Goal: Information Seeking & Learning: Learn about a topic

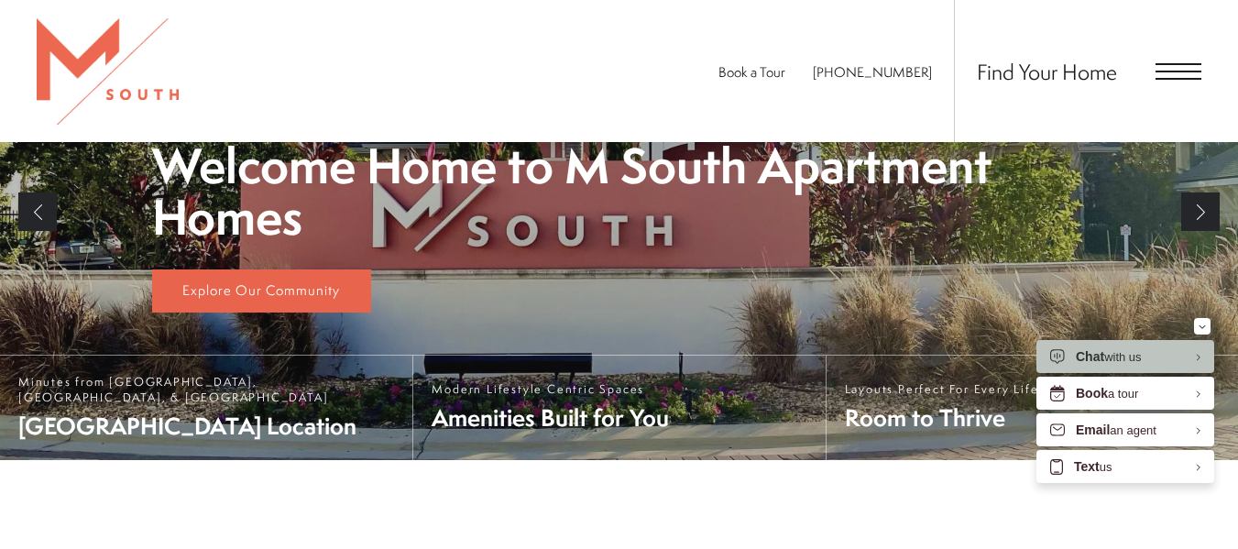
scroll to position [501, 0]
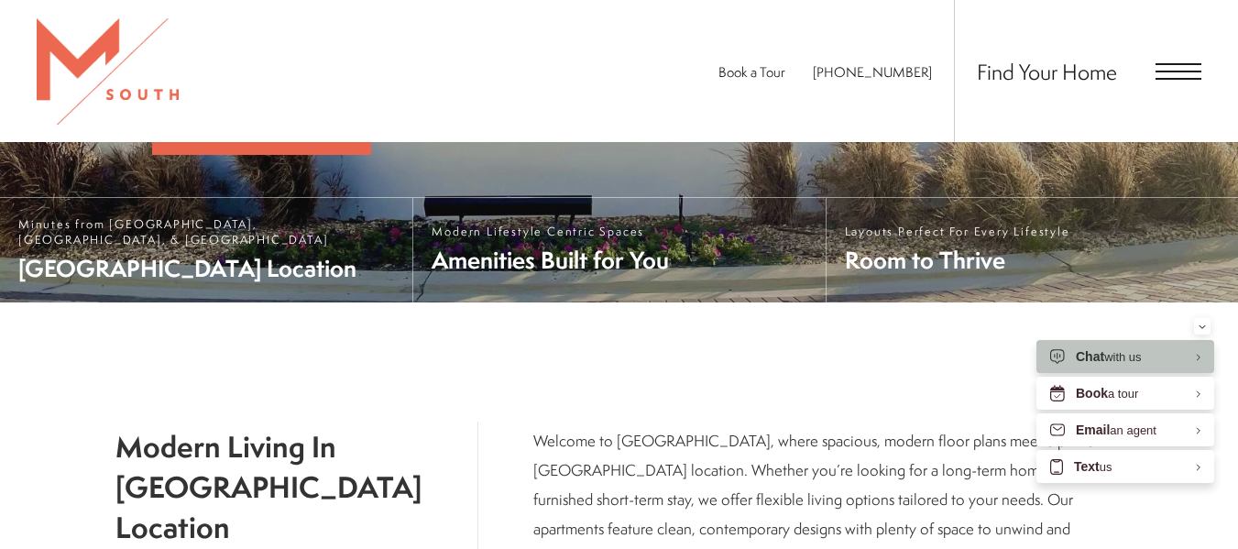
click at [1234, 113] on div "Book a Tour [PHONE_NUMBER] Find Your Home" at bounding box center [619, 71] width 1238 height 142
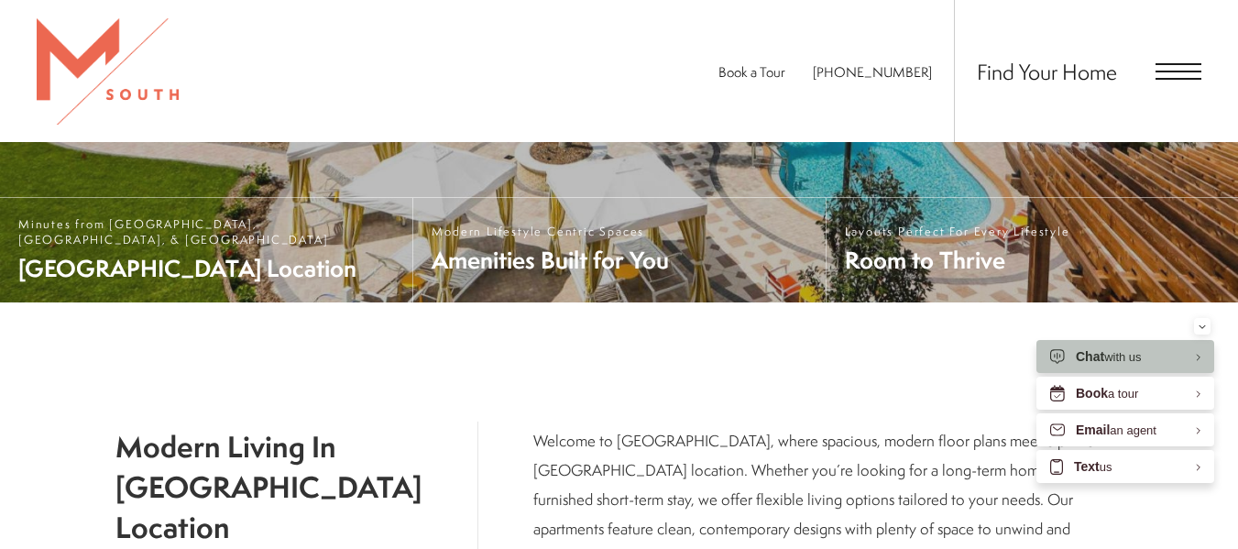
click at [1181, 75] on span "Open Menu" at bounding box center [1179, 71] width 46 height 17
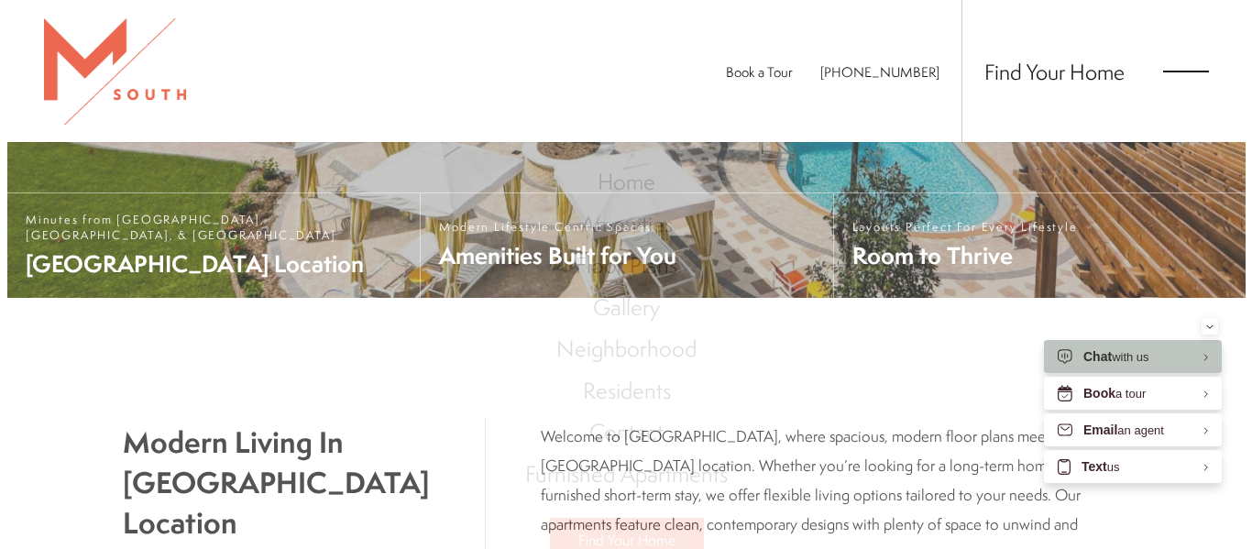
scroll to position [0, 0]
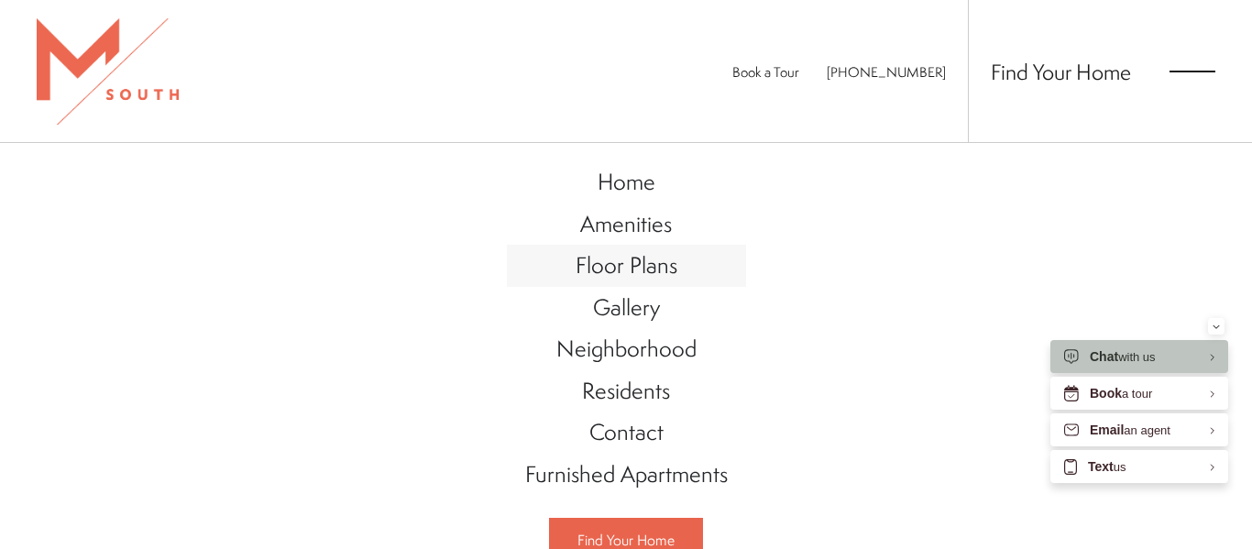
click at [625, 265] on span "Floor Plans" at bounding box center [627, 264] width 102 height 31
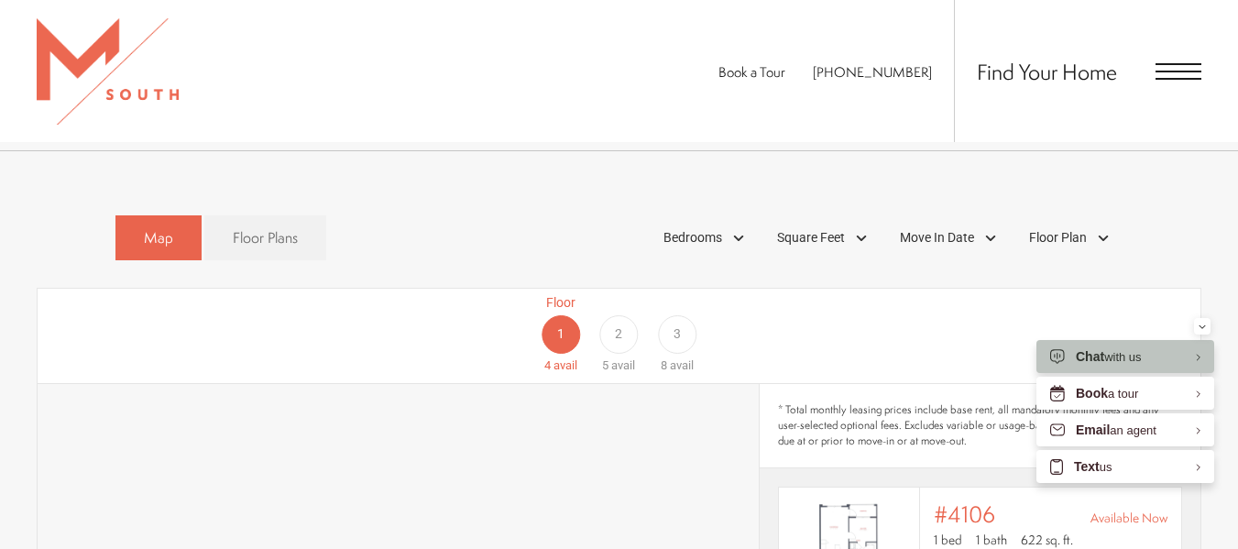
scroll to position [1264, 0]
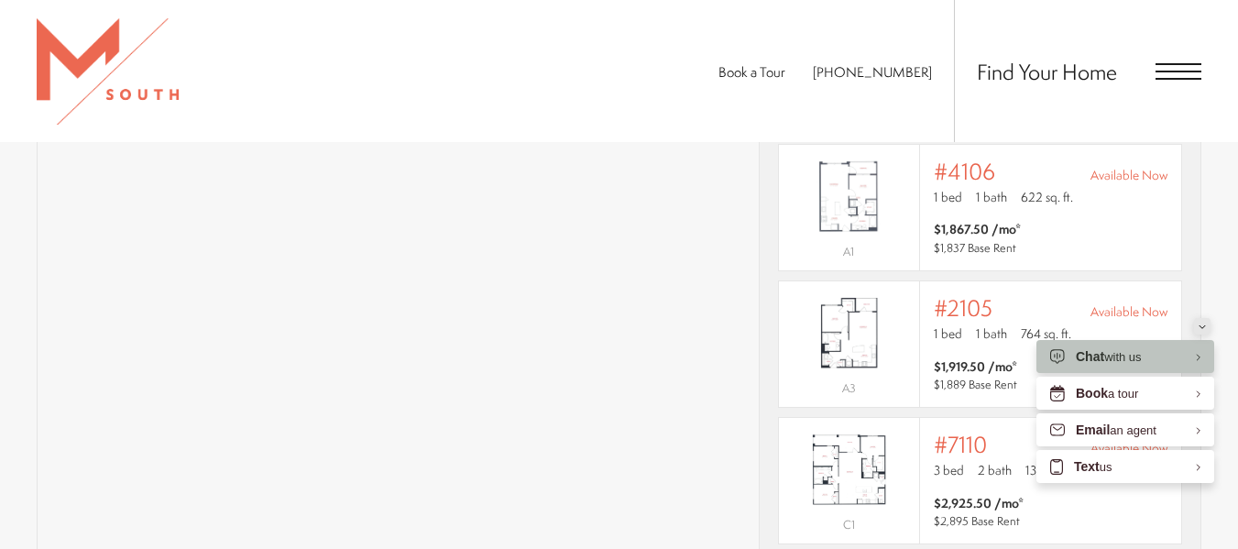
click at [1205, 325] on icon "Minimize" at bounding box center [1202, 327] width 7 height 5
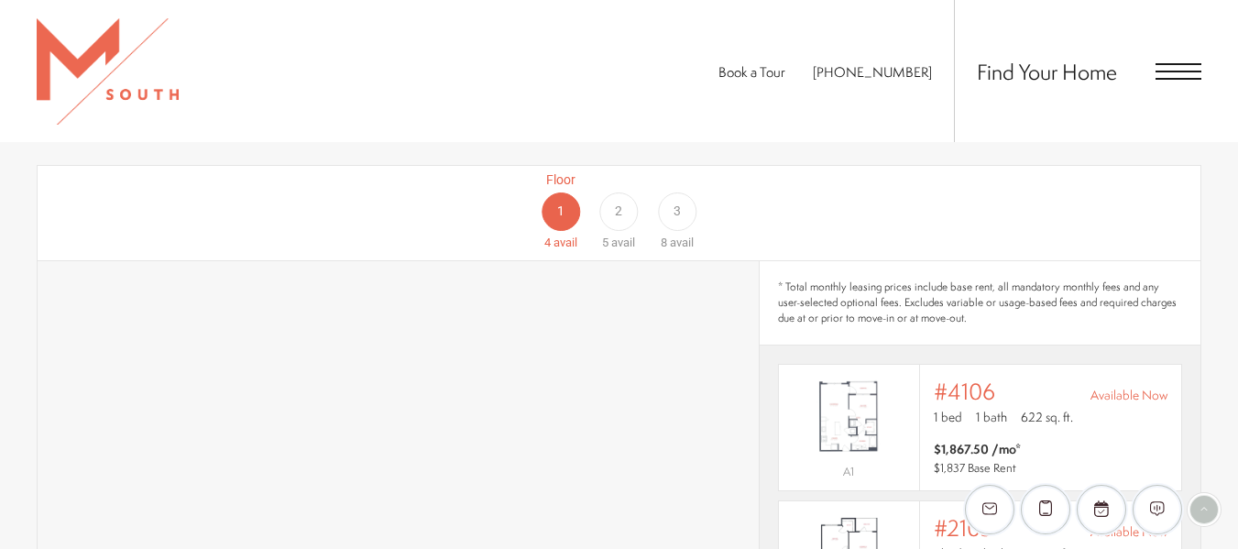
scroll to position [1051, 0]
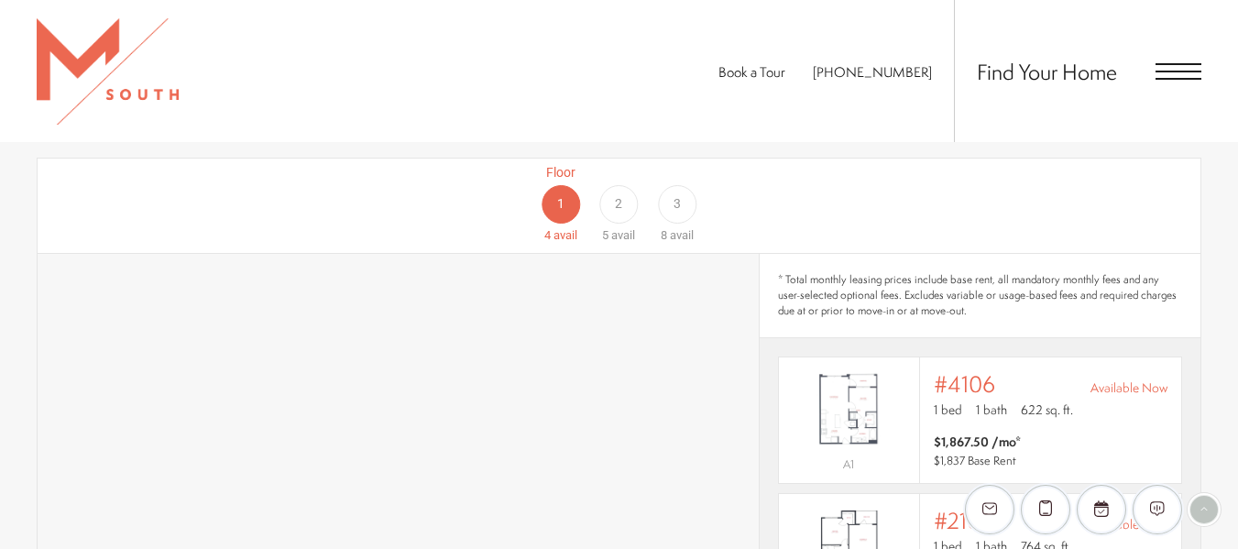
click at [677, 194] on span "3" at bounding box center [677, 203] width 7 height 19
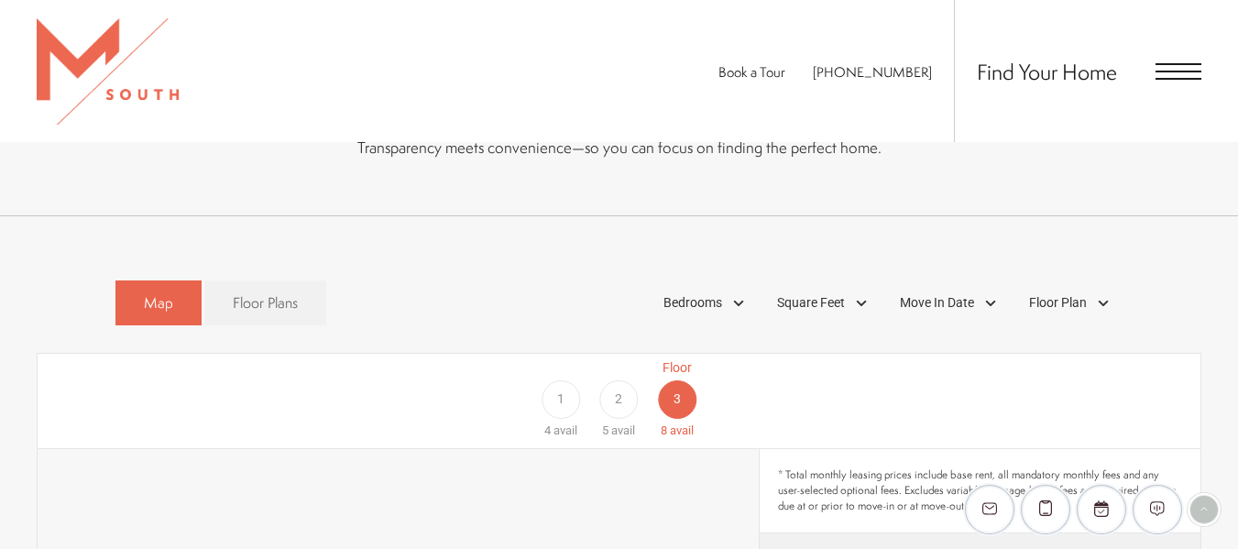
scroll to position [881, 0]
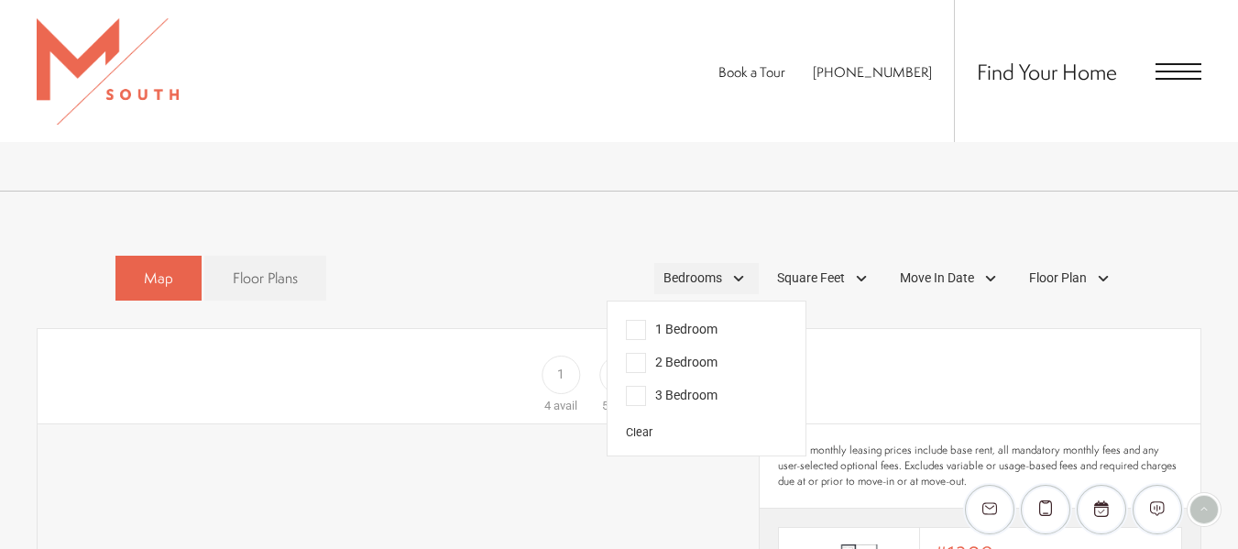
click at [734, 263] on div "Bedrooms" at bounding box center [707, 278] width 105 height 31
click at [627, 353] on span "2 Bedroom" at bounding box center [672, 363] width 92 height 20
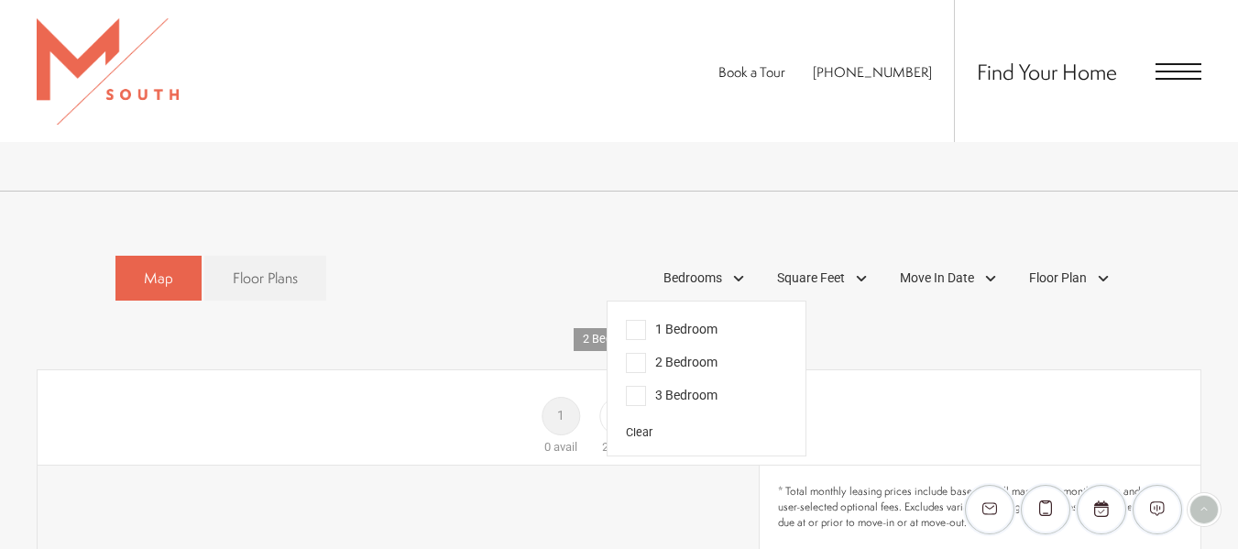
click at [857, 375] on div "Floor 1 0 avail Floor 2 2 avail Floor 3 4 avail" at bounding box center [1113, 416] width 1163 height 82
click at [908, 375] on div "Floor 1 0 avail Floor 2 2 avail Floor 3 4 avail" at bounding box center [1113, 416] width 1163 height 82
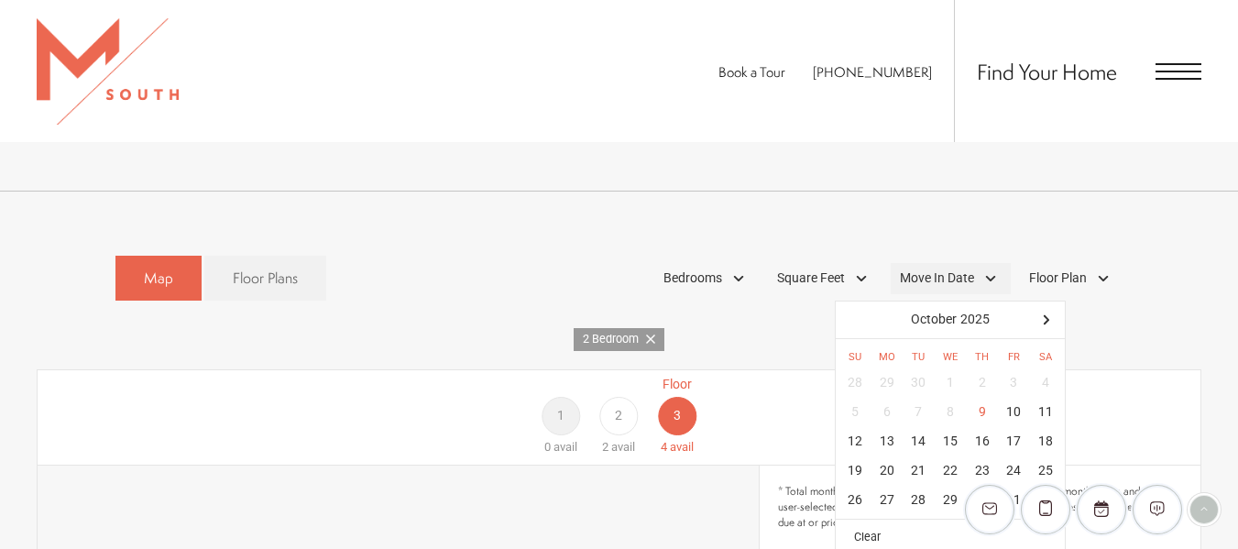
click at [974, 263] on div "Move In Date" at bounding box center [951, 278] width 120 height 31
click at [880, 427] on div "13" at bounding box center [888, 441] width 32 height 29
click at [775, 413] on div "Floor 1 0 avail Floor 2 2 avail Floor 3 4 avail" at bounding box center [1113, 416] width 1163 height 82
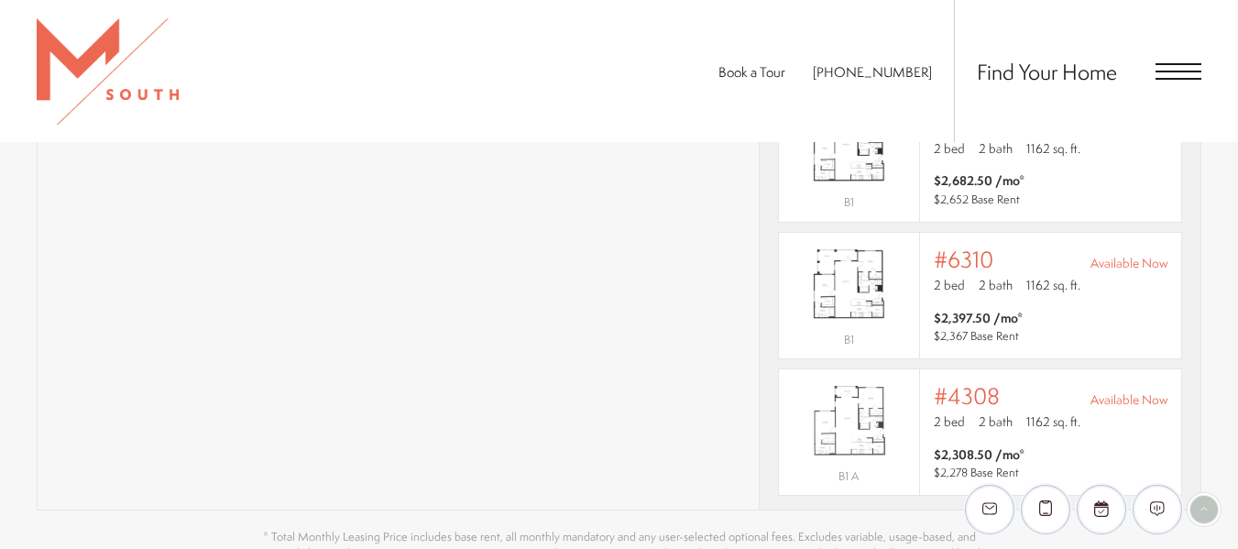
scroll to position [1499, 0]
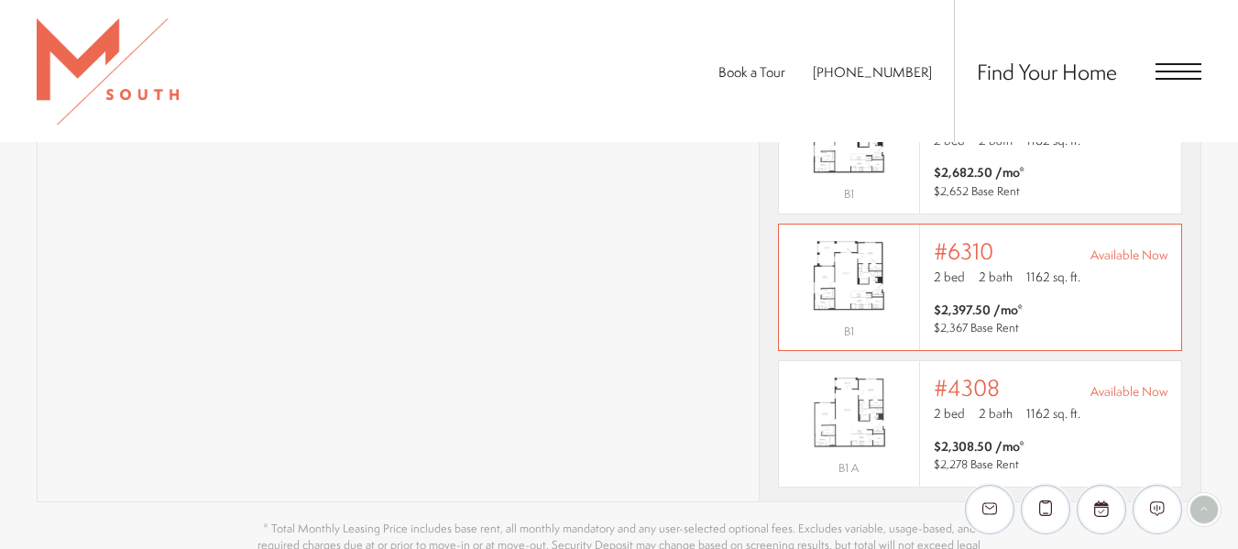
drag, startPoint x: 1197, startPoint y: 291, endPoint x: 820, endPoint y: 275, distance: 377.1
click at [820, 275] on img "View #6310" at bounding box center [849, 276] width 140 height 88
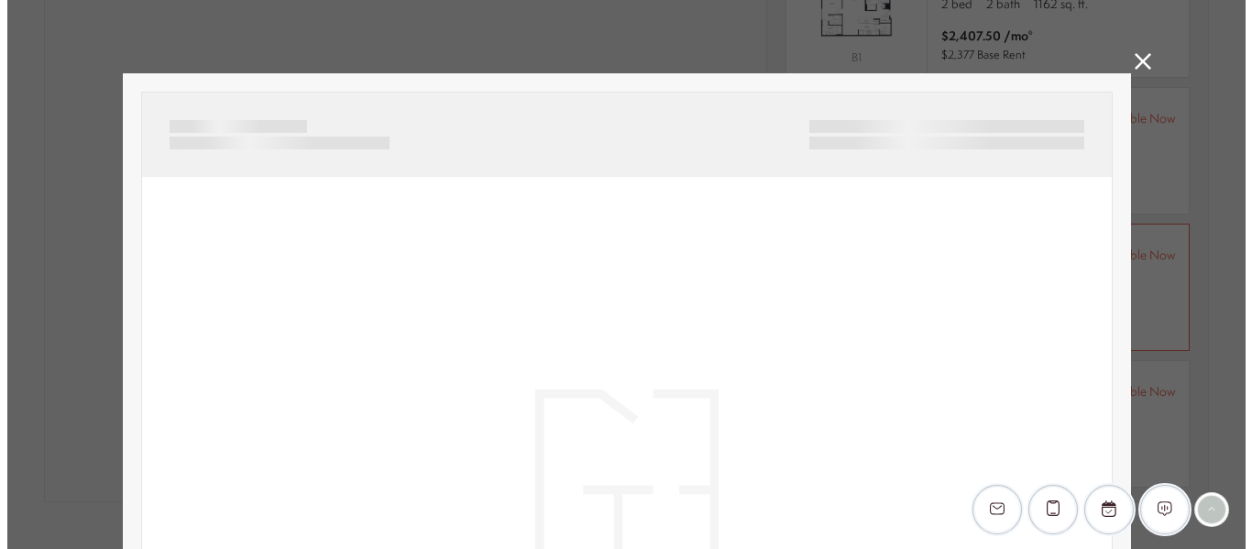
scroll to position [0, 0]
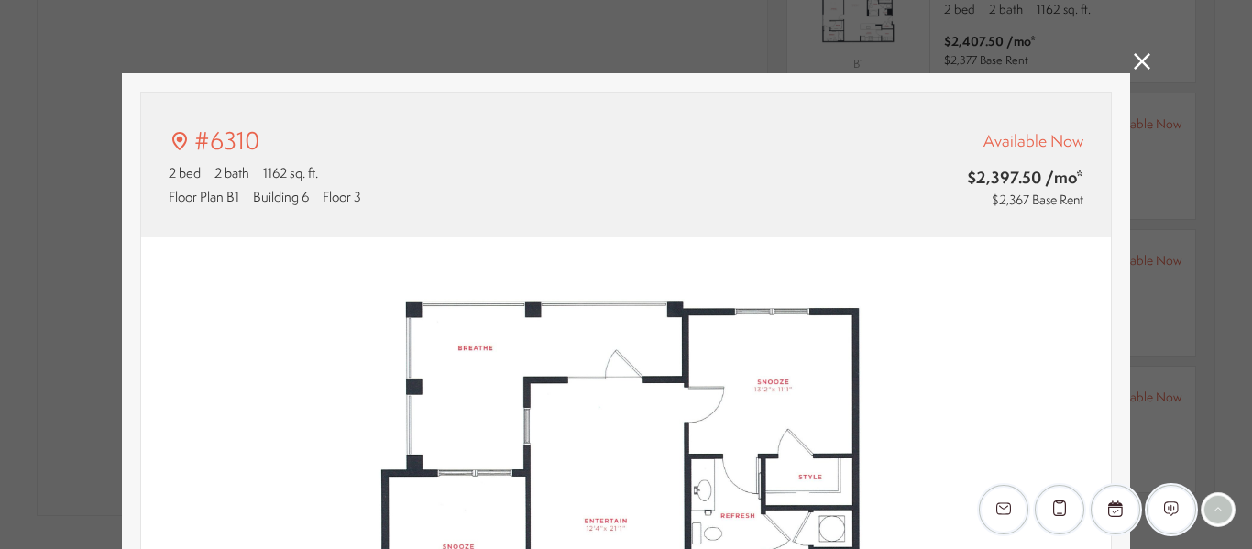
type input "**********"
